Goal: Task Accomplishment & Management: Manage account settings

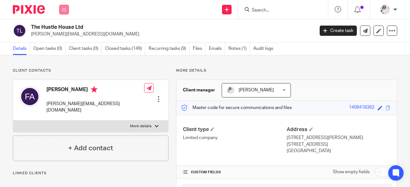
click at [63, 9] on icon at bounding box center [64, 10] width 4 height 4
click at [65, 32] on link "Work" at bounding box center [60, 30] width 10 height 4
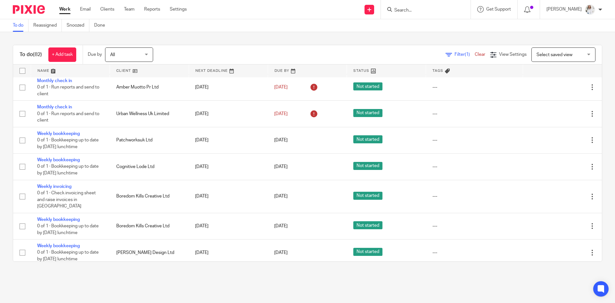
scroll to position [161, 0]
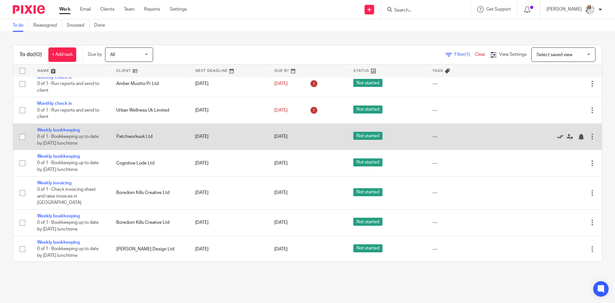
click at [410, 136] on icon at bounding box center [560, 137] width 6 height 6
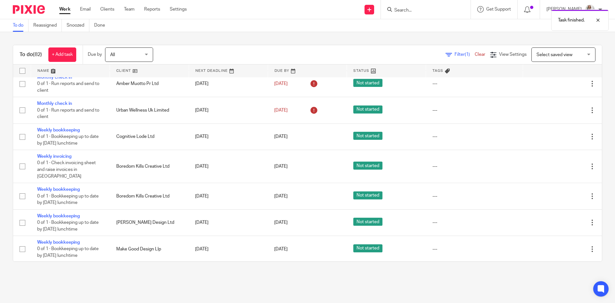
click at [410, 136] on icon at bounding box center [560, 137] width 6 height 6
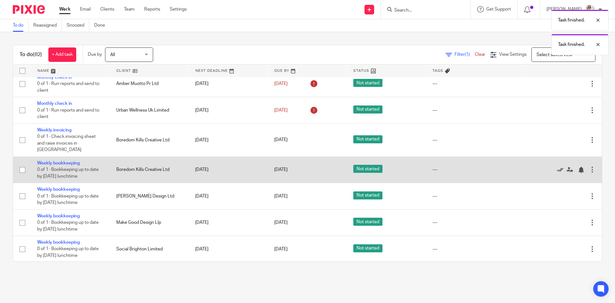
click at [410, 167] on icon at bounding box center [560, 170] width 6 height 6
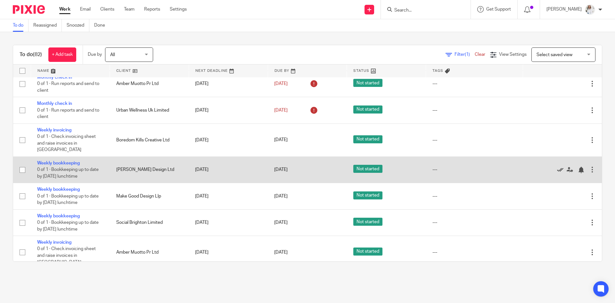
click at [410, 167] on icon at bounding box center [560, 170] width 6 height 6
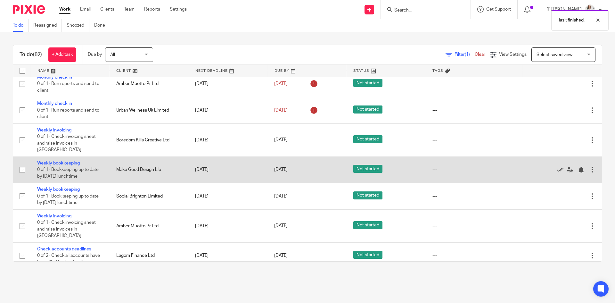
click at [410, 166] on div at bounding box center [559, 169] width 60 height 6
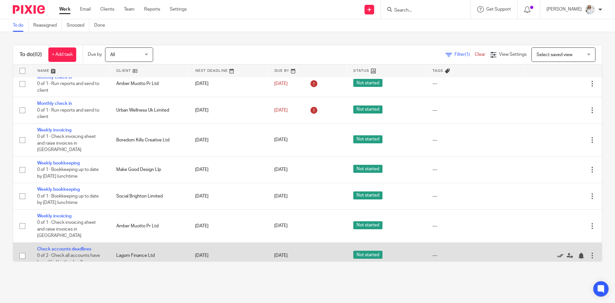
click at [410, 187] on icon at bounding box center [560, 255] width 6 height 6
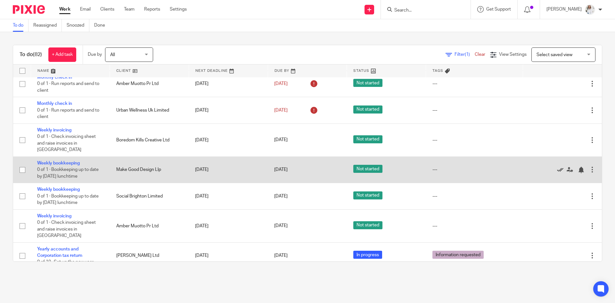
click at [410, 167] on icon at bounding box center [560, 170] width 6 height 6
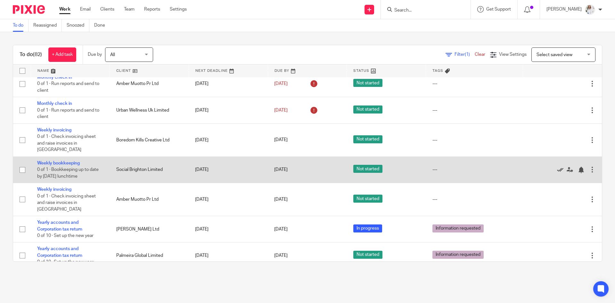
click at [410, 167] on icon at bounding box center [560, 170] width 6 height 6
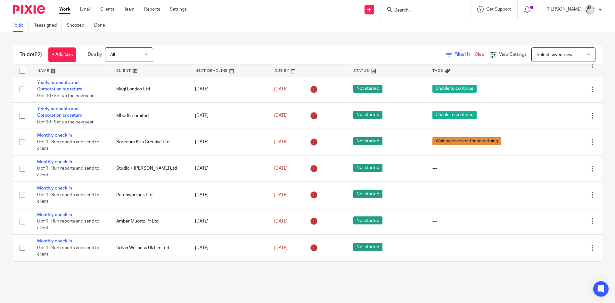
scroll to position [0, 0]
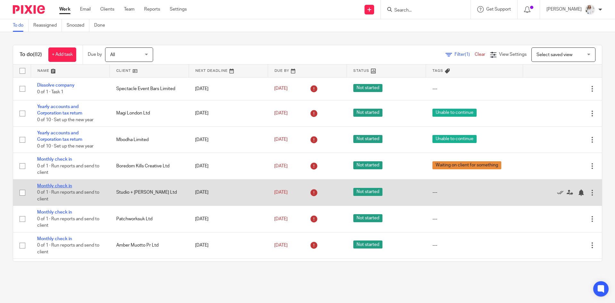
click at [57, 186] on link "Monthly check in" at bounding box center [54, 186] width 35 height 4
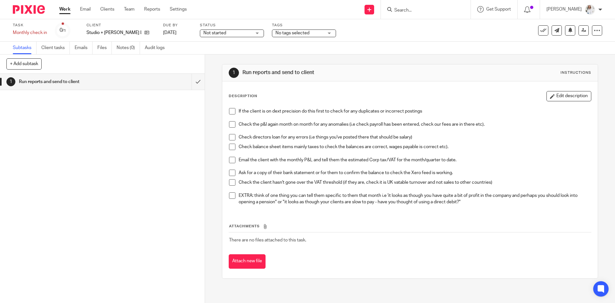
click at [242, 25] on label "Status" at bounding box center [232, 25] width 64 height 5
click at [242, 32] on span "Not started" at bounding box center [227, 33] width 48 height 7
click at [226, 55] on li "In progress" at bounding box center [227, 56] width 63 height 13
click at [301, 37] on div "No tags selected" at bounding box center [304, 33] width 64 height 8
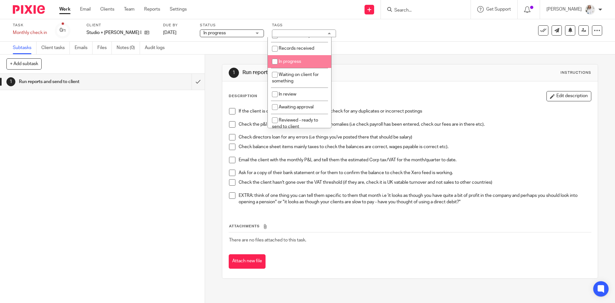
scroll to position [5, 0]
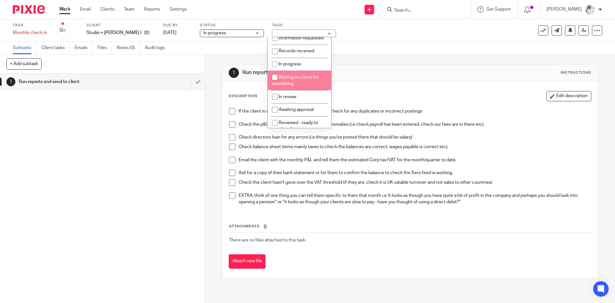
click at [293, 87] on li "Waiting on client for something" at bounding box center [299, 80] width 63 height 20
checkbox input "true"
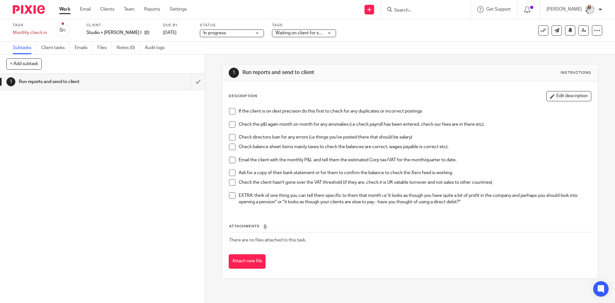
click at [64, 11] on link "Work" at bounding box center [64, 9] width 11 height 6
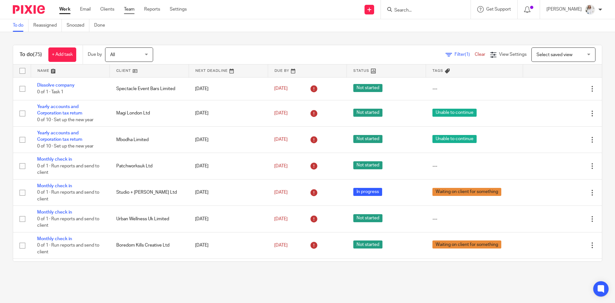
click at [133, 12] on link "Team" at bounding box center [129, 9] width 11 height 6
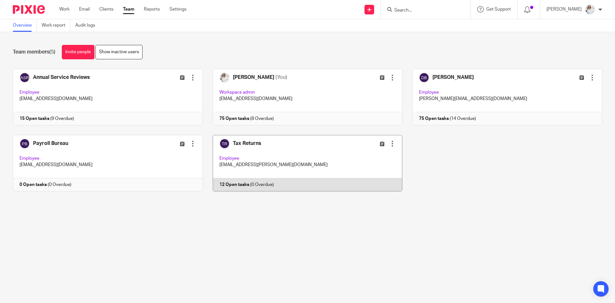
click at [302, 148] on link at bounding box center [303, 163] width 200 height 56
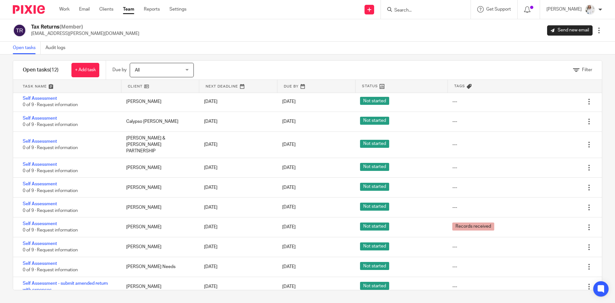
scroll to position [40, 0]
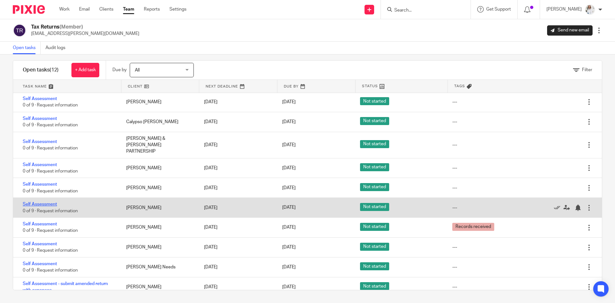
click at [41, 202] on link "Self Assessment" at bounding box center [40, 204] width 34 height 4
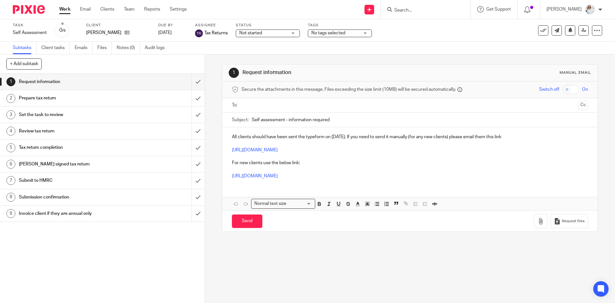
click at [341, 29] on div "No tags selected" at bounding box center [340, 33] width 64 height 8
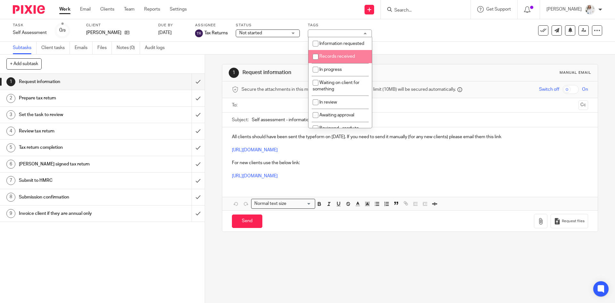
click at [327, 60] on li "Records received" at bounding box center [340, 56] width 63 height 13
checkbox input "true"
click at [68, 12] on link "Work" at bounding box center [64, 9] width 11 height 6
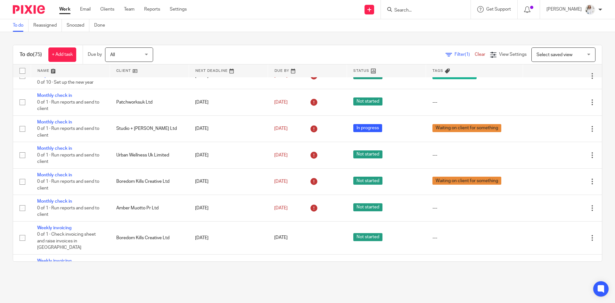
scroll to position [70, 0]
